Goal: Transaction & Acquisition: Obtain resource

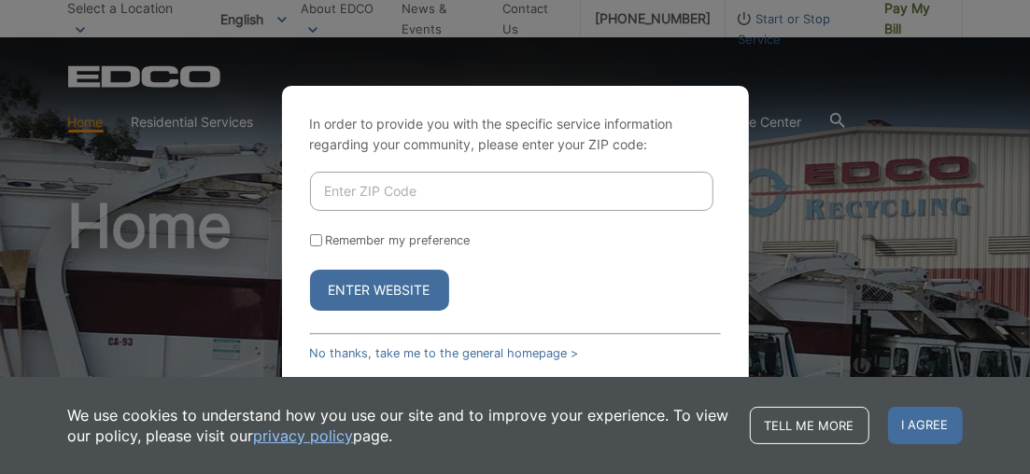
click at [355, 198] on input "Enter ZIP Code" at bounding box center [511, 191] width 403 height 39
type input "92064"
click at [361, 300] on button "Enter Website" at bounding box center [379, 290] width 139 height 41
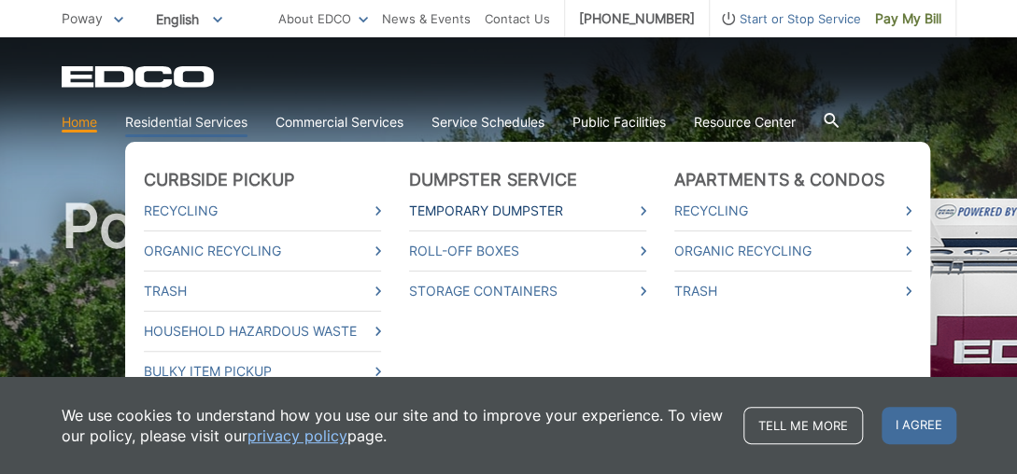
click at [469, 215] on link "Temporary Dumpster" at bounding box center [527, 211] width 237 height 21
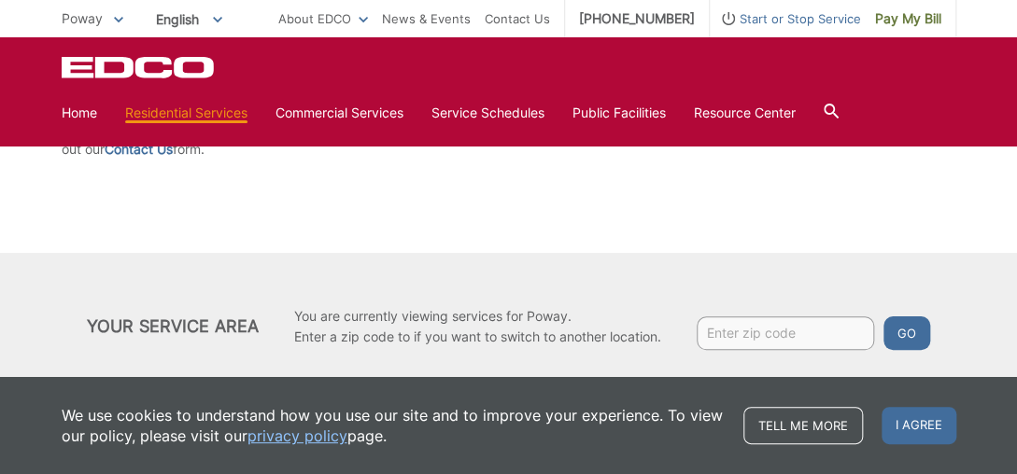
scroll to position [475, 0]
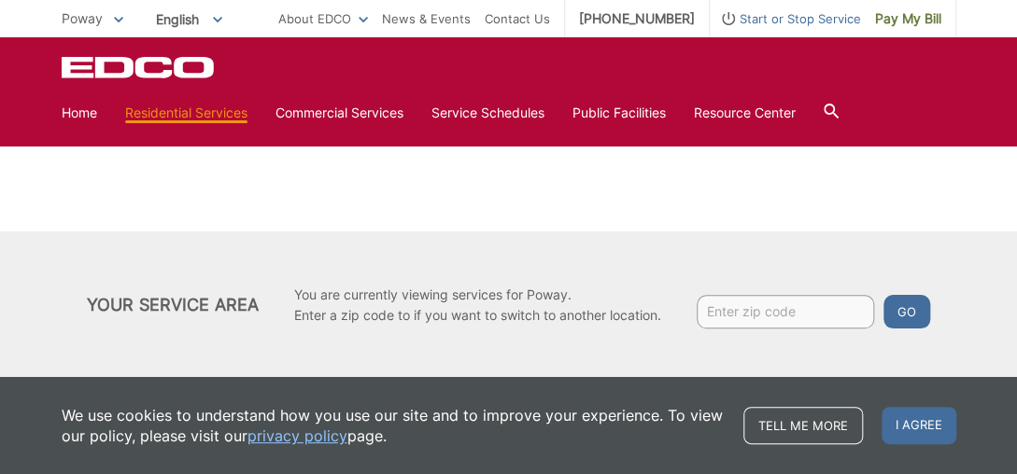
click at [742, 306] on input "Enter zip code" at bounding box center [785, 312] width 177 height 34
type input "92064"
click at [921, 318] on button "Go" at bounding box center [906, 312] width 47 height 34
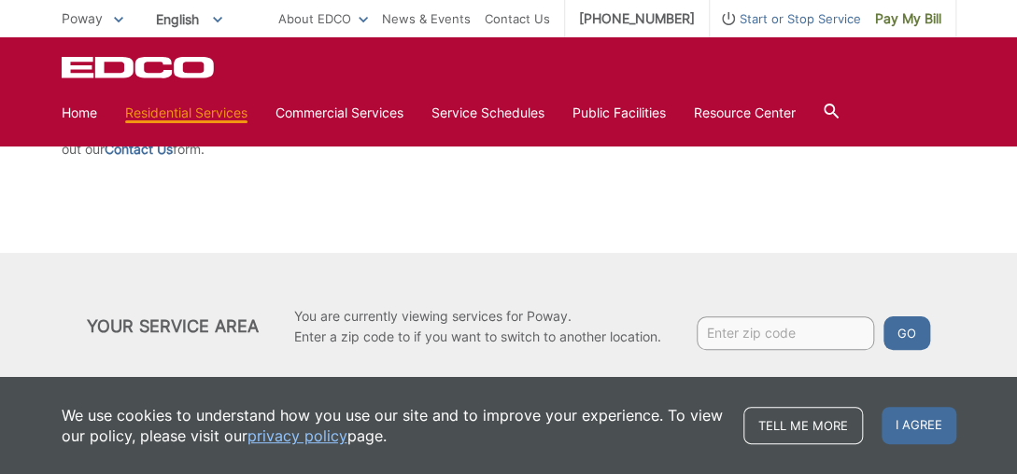
scroll to position [475, 0]
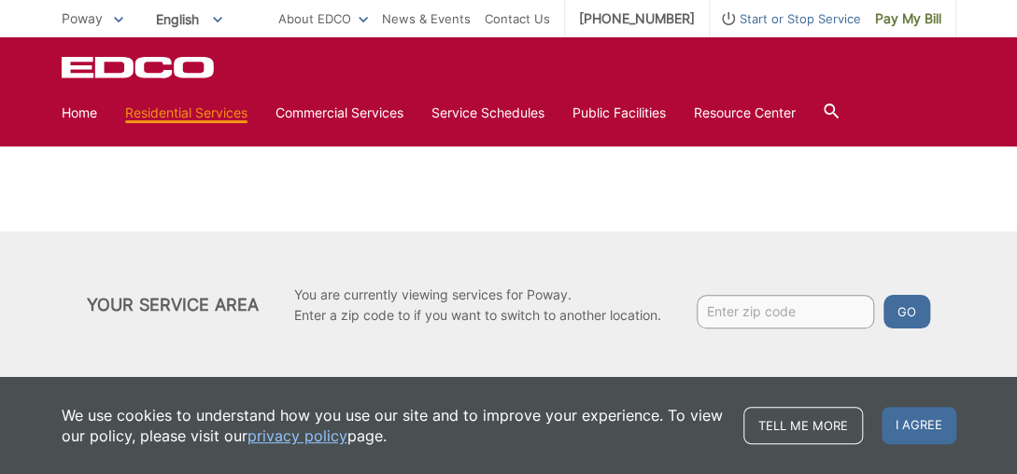
click at [1010, 9] on div "Poway To change your zip code, enter it below and press change. Change Take me …" at bounding box center [508, 18] width 1017 height 37
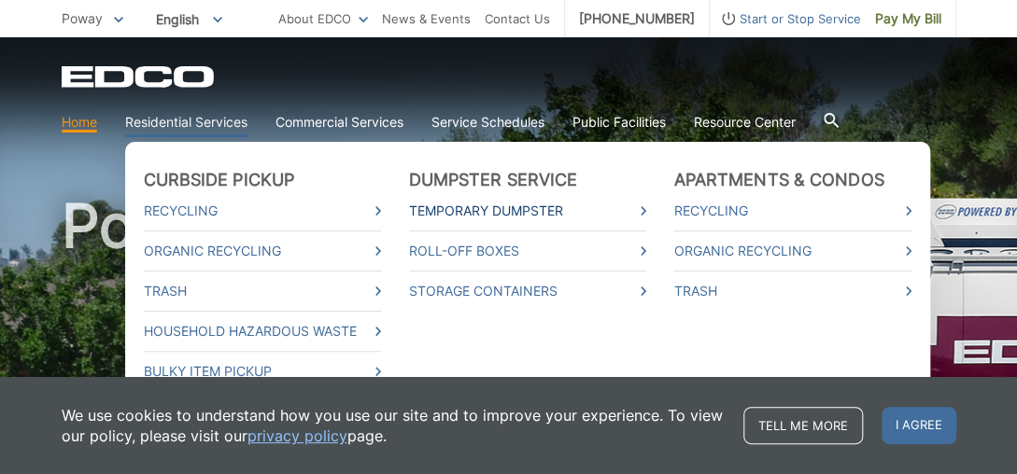
click at [641, 206] on icon at bounding box center [644, 210] width 6 height 9
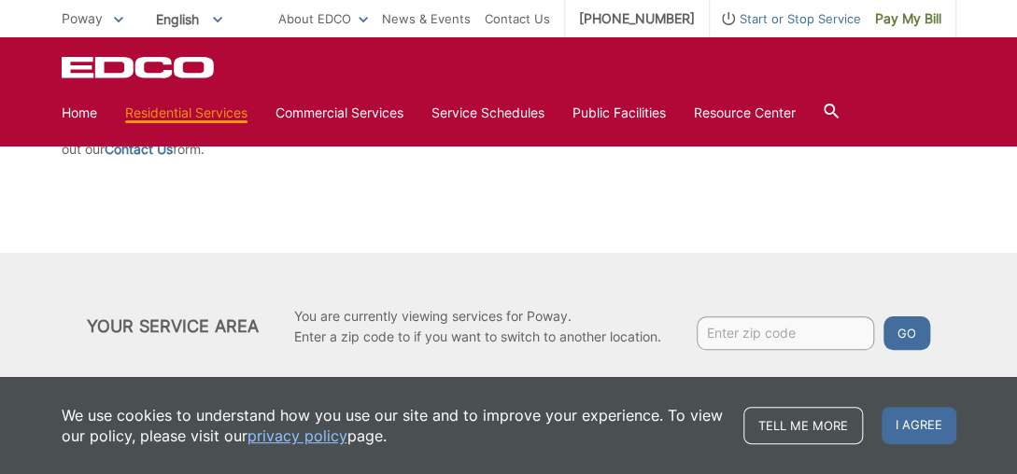
scroll to position [475, 0]
